Goal: Information Seeking & Learning: Check status

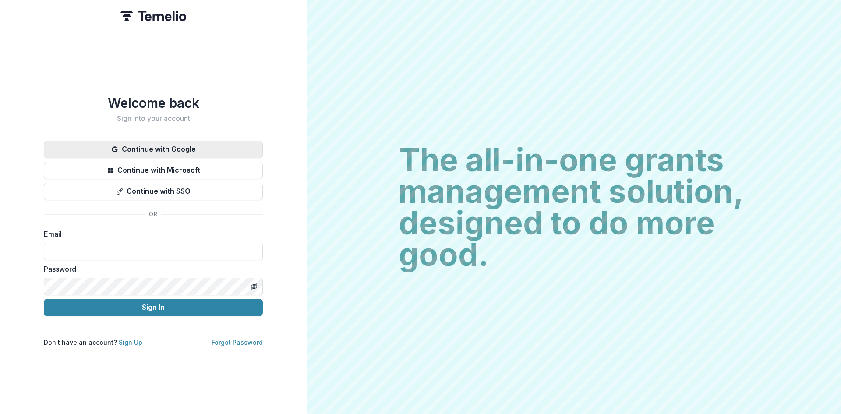
click at [165, 143] on button "Continue with Google" at bounding box center [153, 150] width 219 height 18
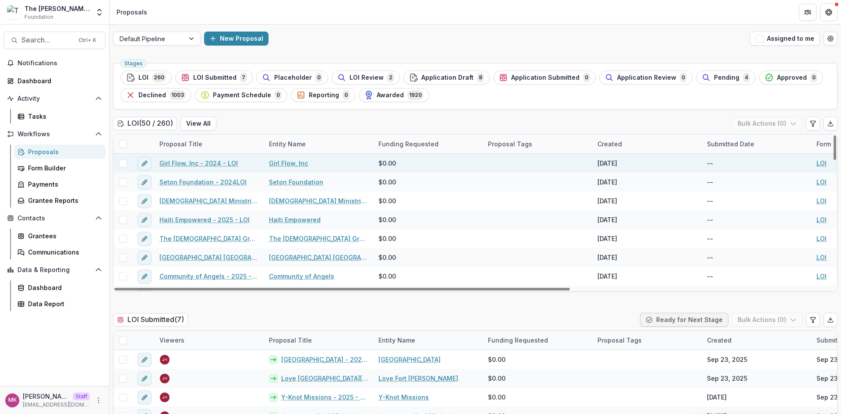
click at [204, 159] on link "Girl Flow, Inc - 2024 - LOI" at bounding box center [198, 163] width 78 height 9
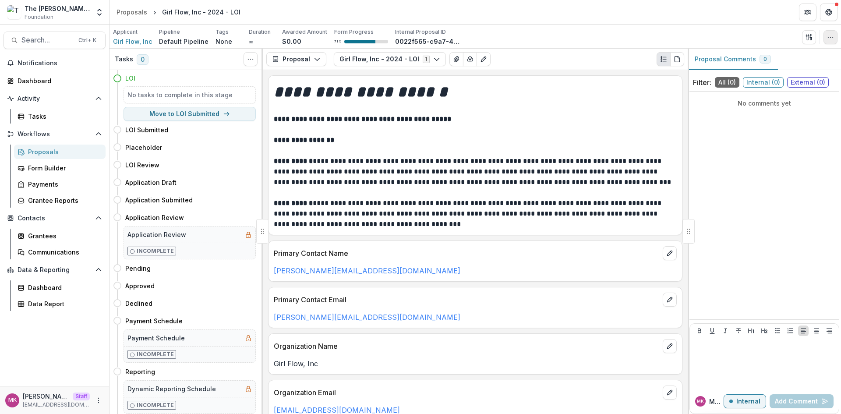
click at [824, 41] on button "button" at bounding box center [831, 37] width 14 height 14
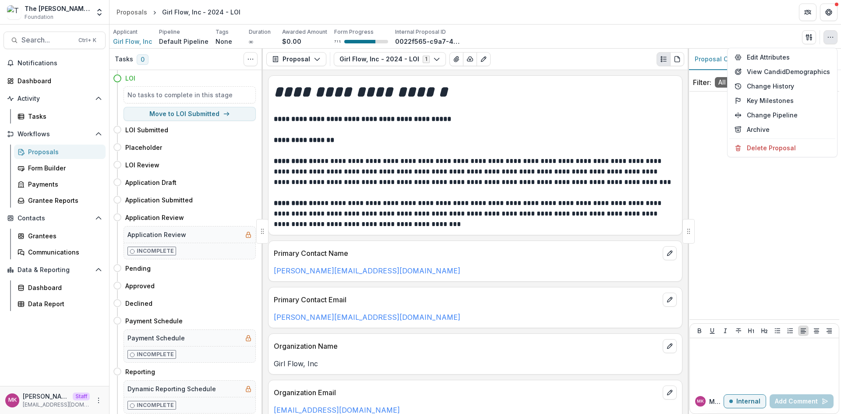
click at [278, 13] on header "Proposals Girl Flow, Inc - 2024 - LOI" at bounding box center [476, 12] width 732 height 24
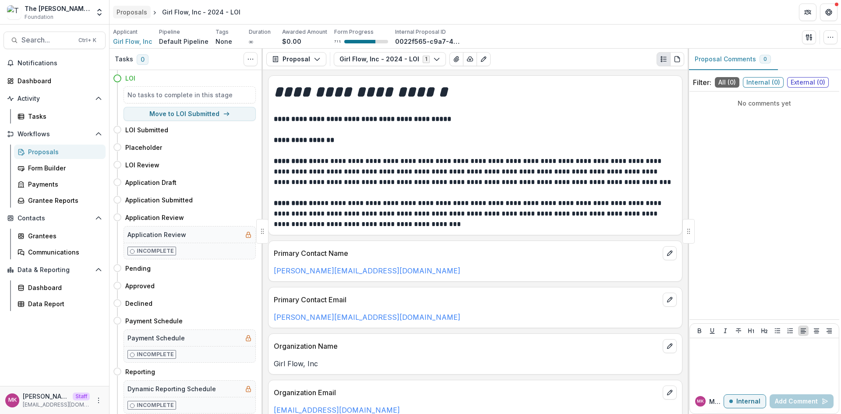
click at [119, 14] on div "Proposals" at bounding box center [132, 11] width 31 height 9
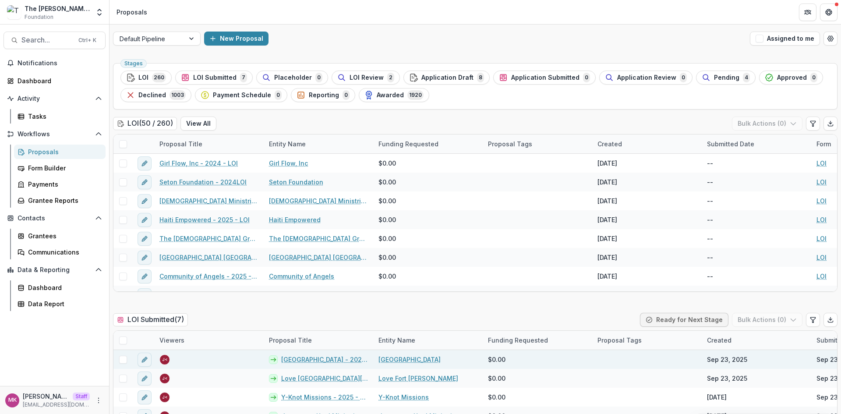
click at [298, 364] on link "Charleston Southern University - 2025 - LOI" at bounding box center [324, 359] width 87 height 9
